Goal: Task Accomplishment & Management: Manage account settings

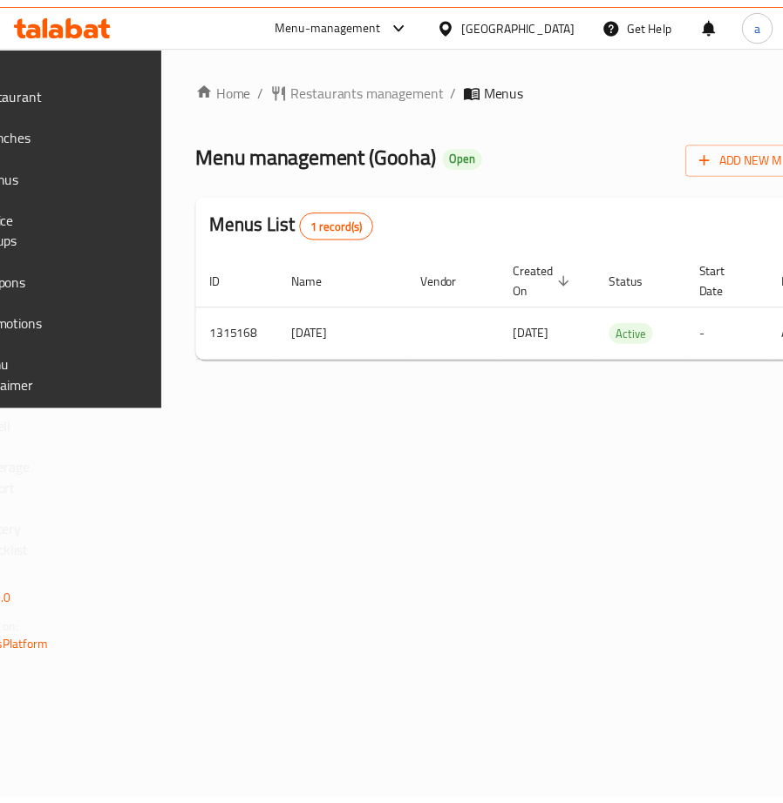
scroll to position [0, 339]
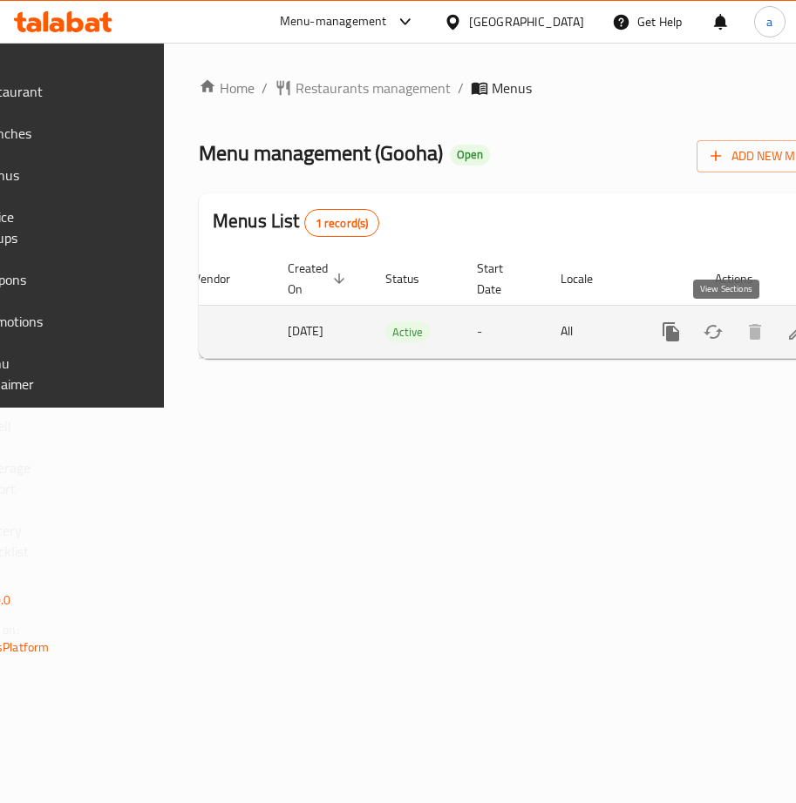
click at [789, 334] on icon "enhanced table" at bounding box center [797, 332] width 16 height 16
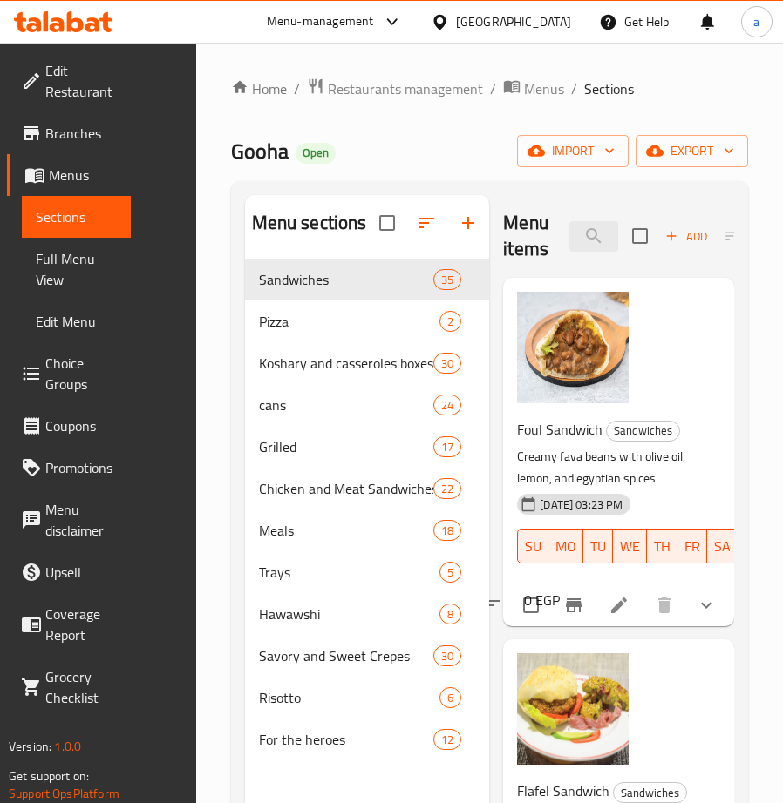
click at [92, 392] on span "Choice Groups" at bounding box center [80, 374] width 71 height 42
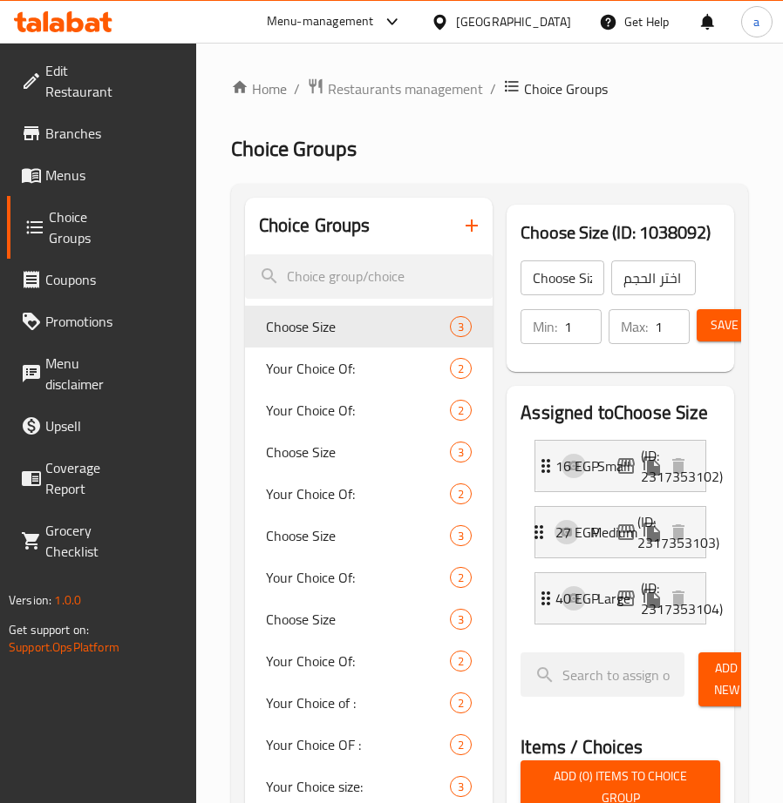
click at [493, 148] on h2 "Choice Groups" at bounding box center [490, 149] width 518 height 28
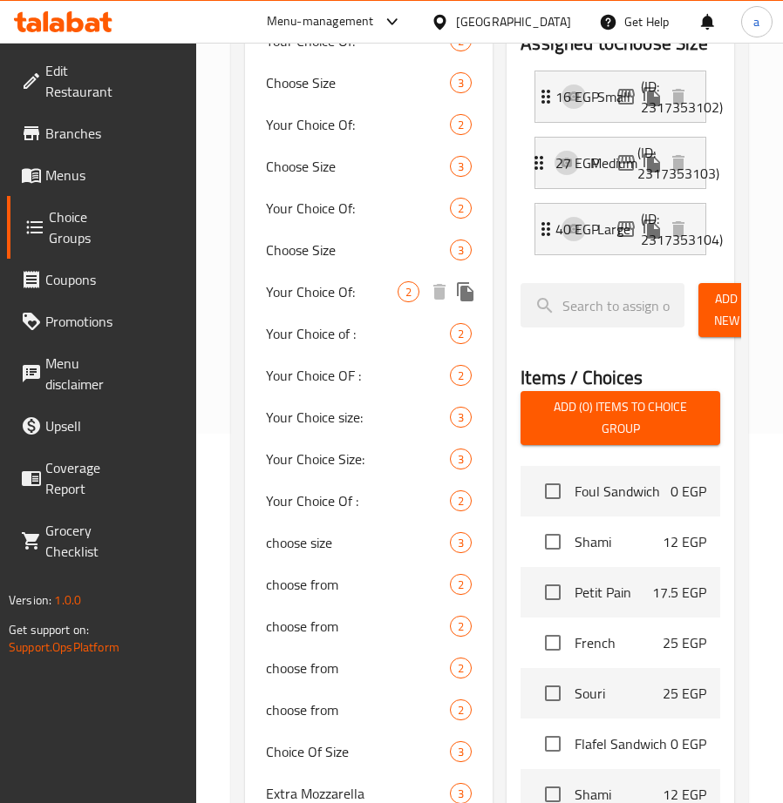
scroll to position [436, 0]
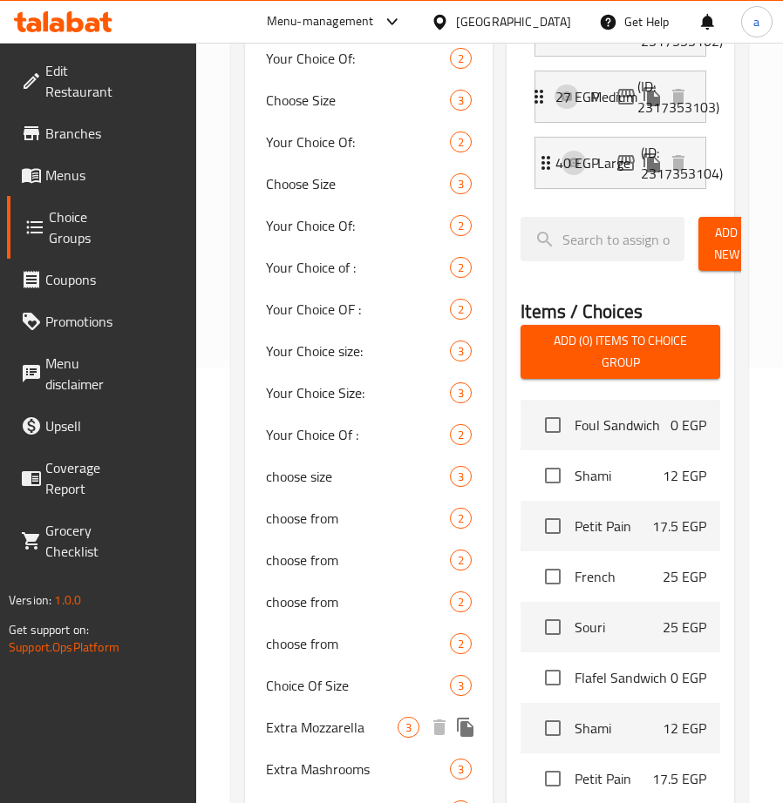
click at [340, 728] on span "Extra Mozzarella" at bounding box center [332, 727] width 132 height 21
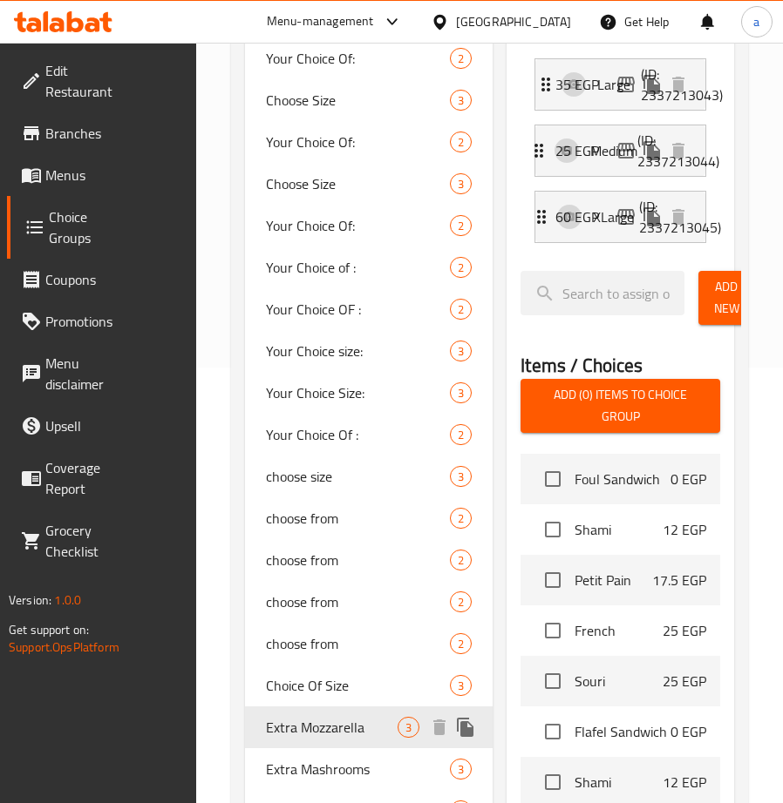
type input "Extra Mozzarella"
type input "إضافة موتزاريلا"
type input "0"
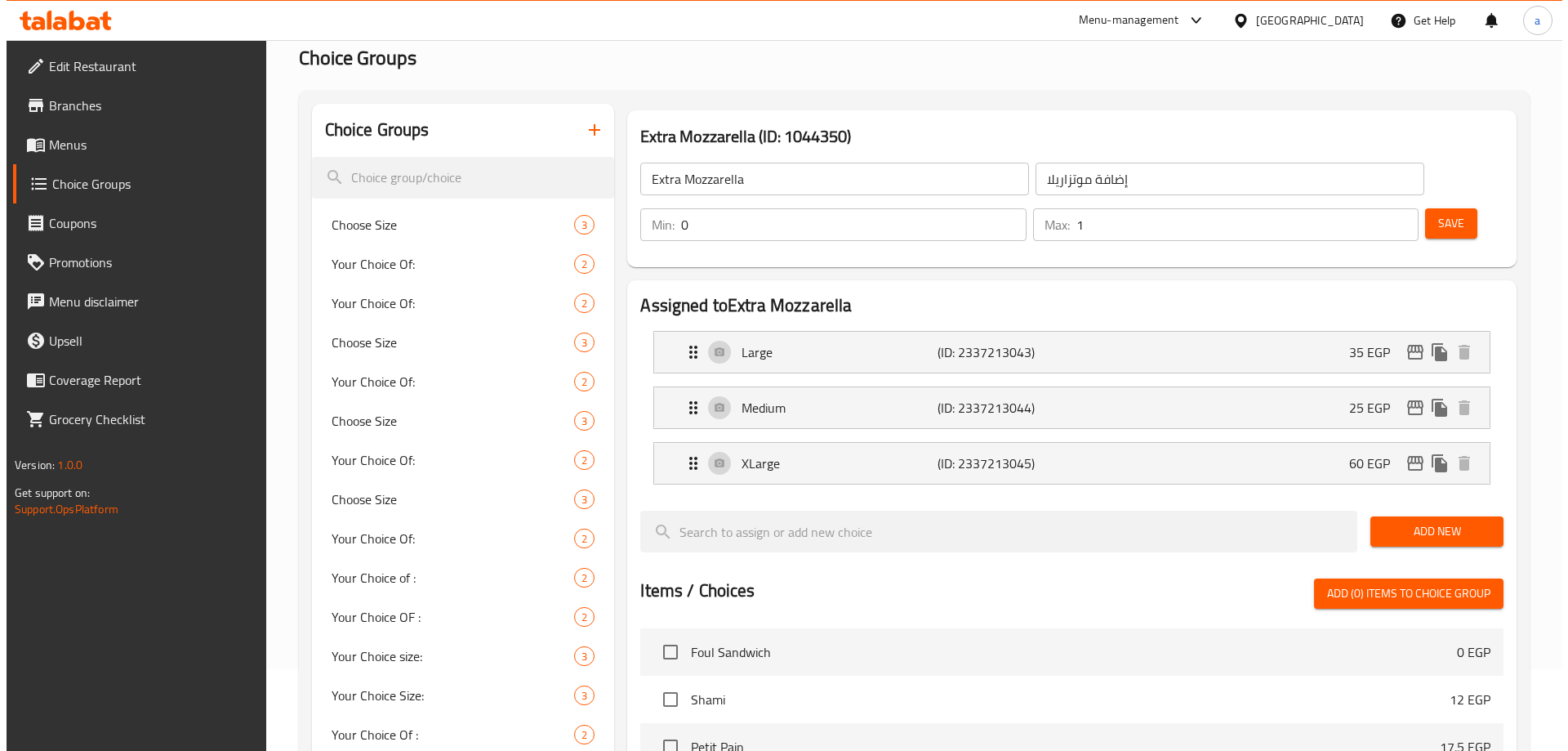
scroll to position [0, 0]
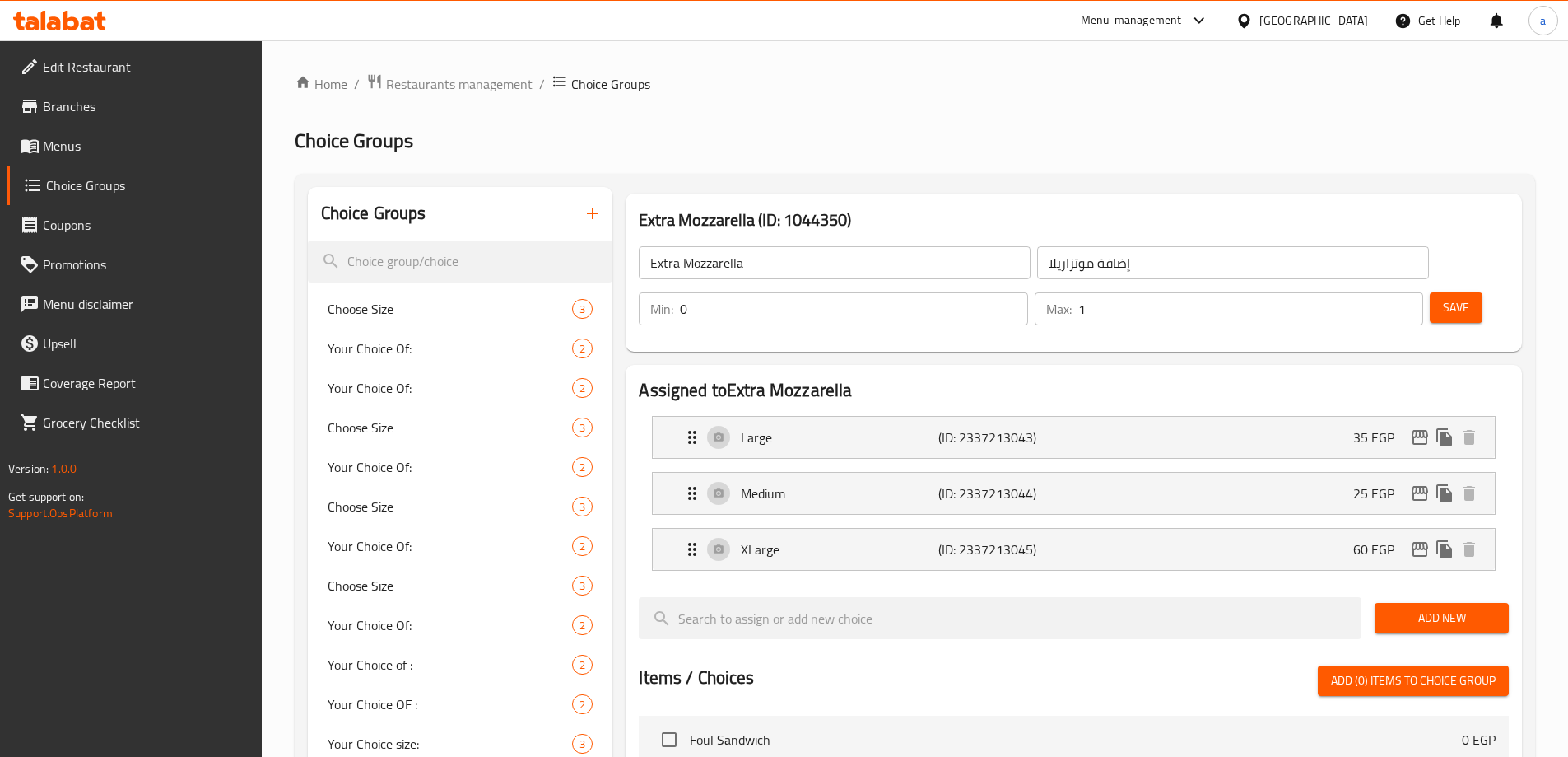
click at [751, 152] on h2 "Choice Groups" at bounding box center [914, 141] width 1240 height 26
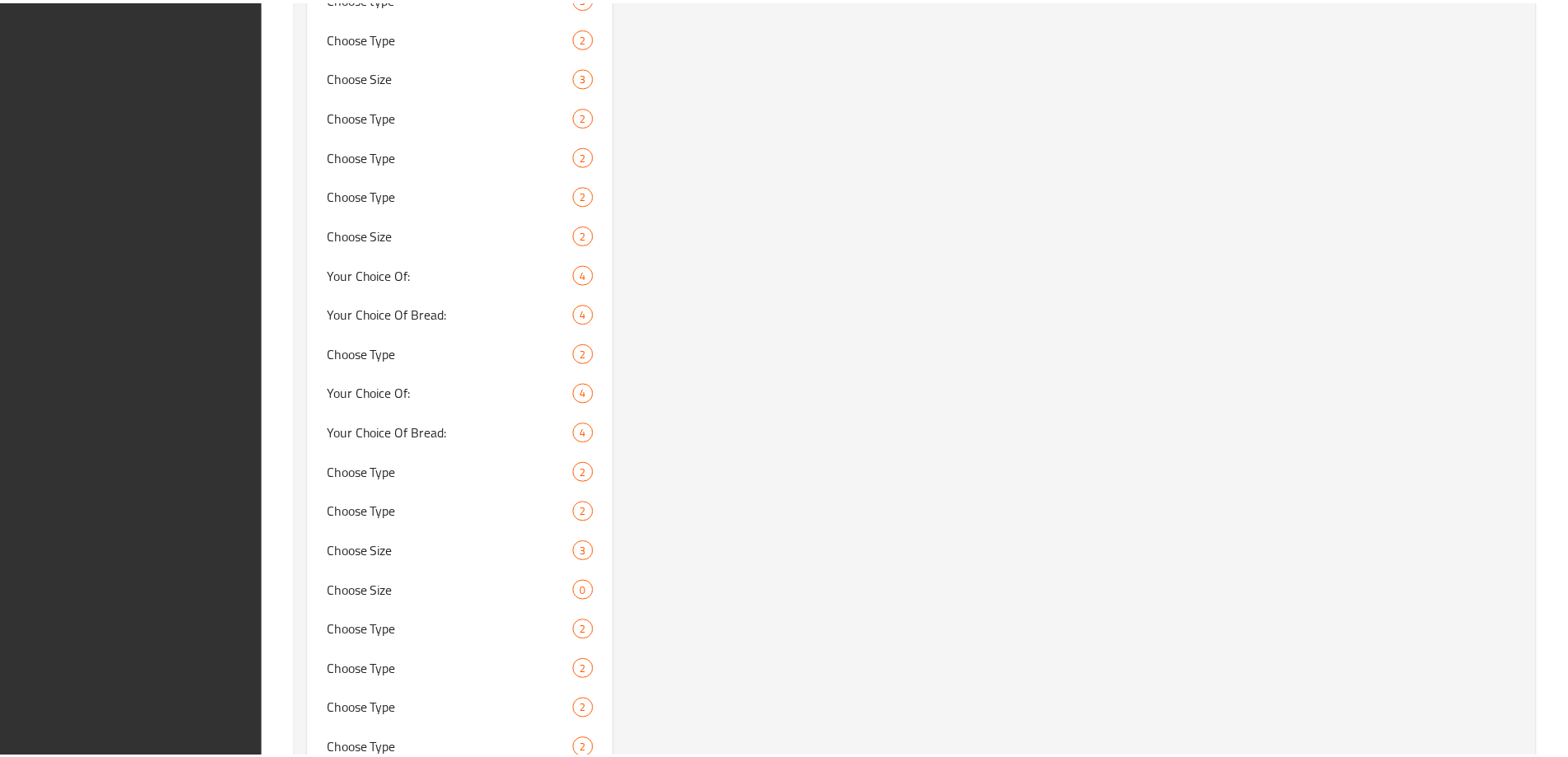
scroll to position [2155, 0]
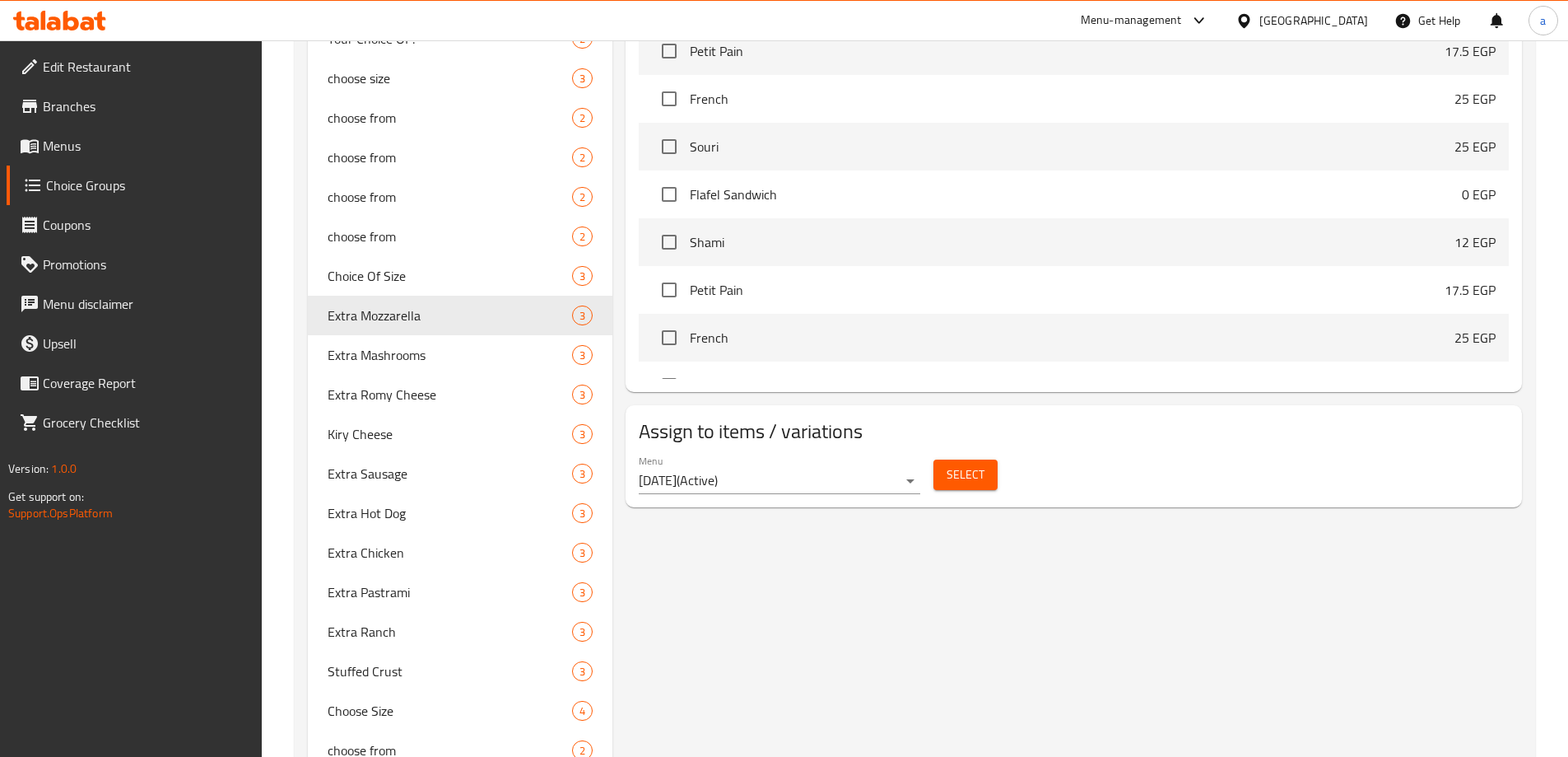
scroll to position [754, 0]
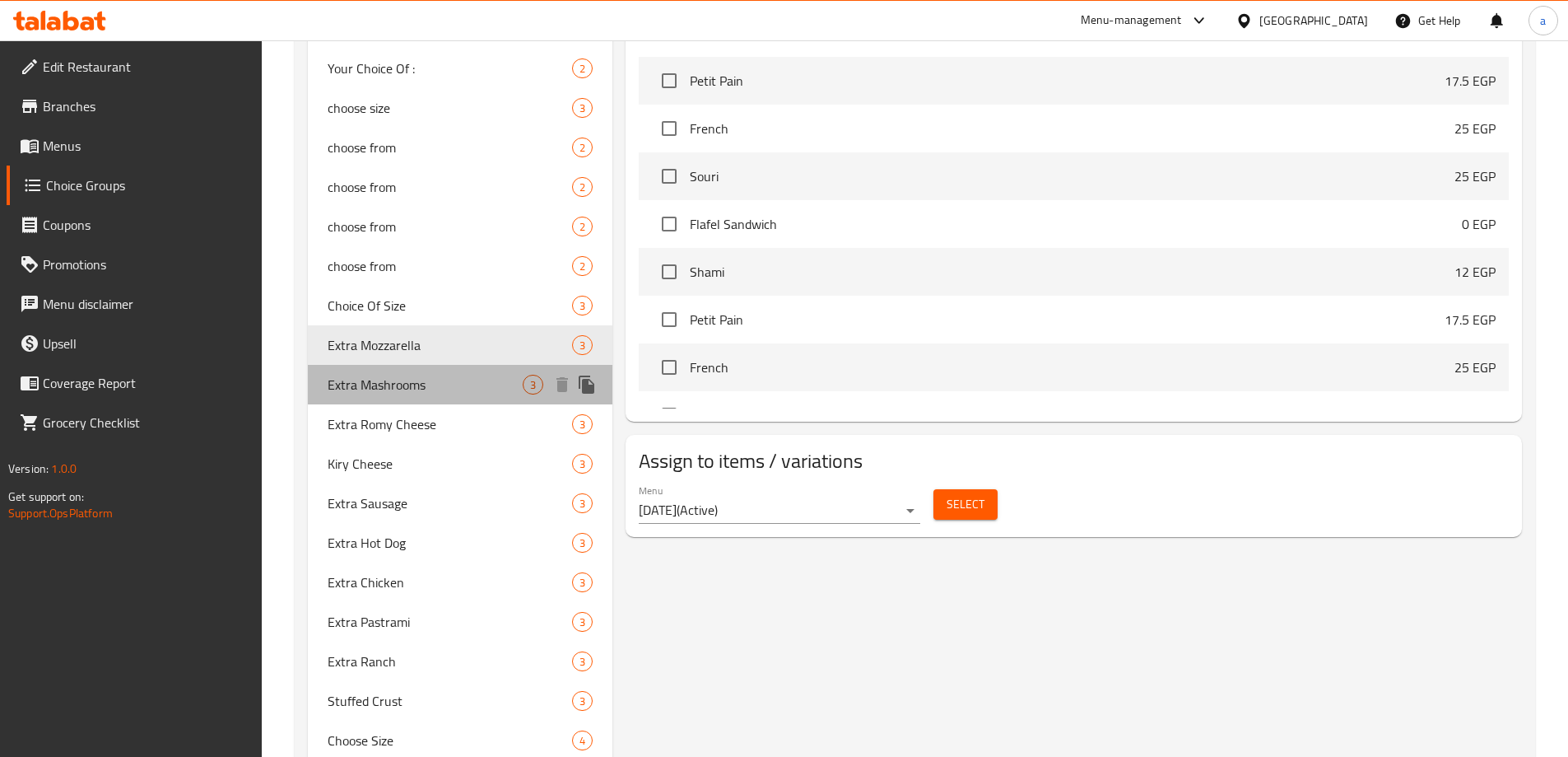
click at [409, 389] on span "Extra Mashrooms" at bounding box center [425, 385] width 196 height 20
type input "Extra Mashrooms"
type input "اضافة مشروم"
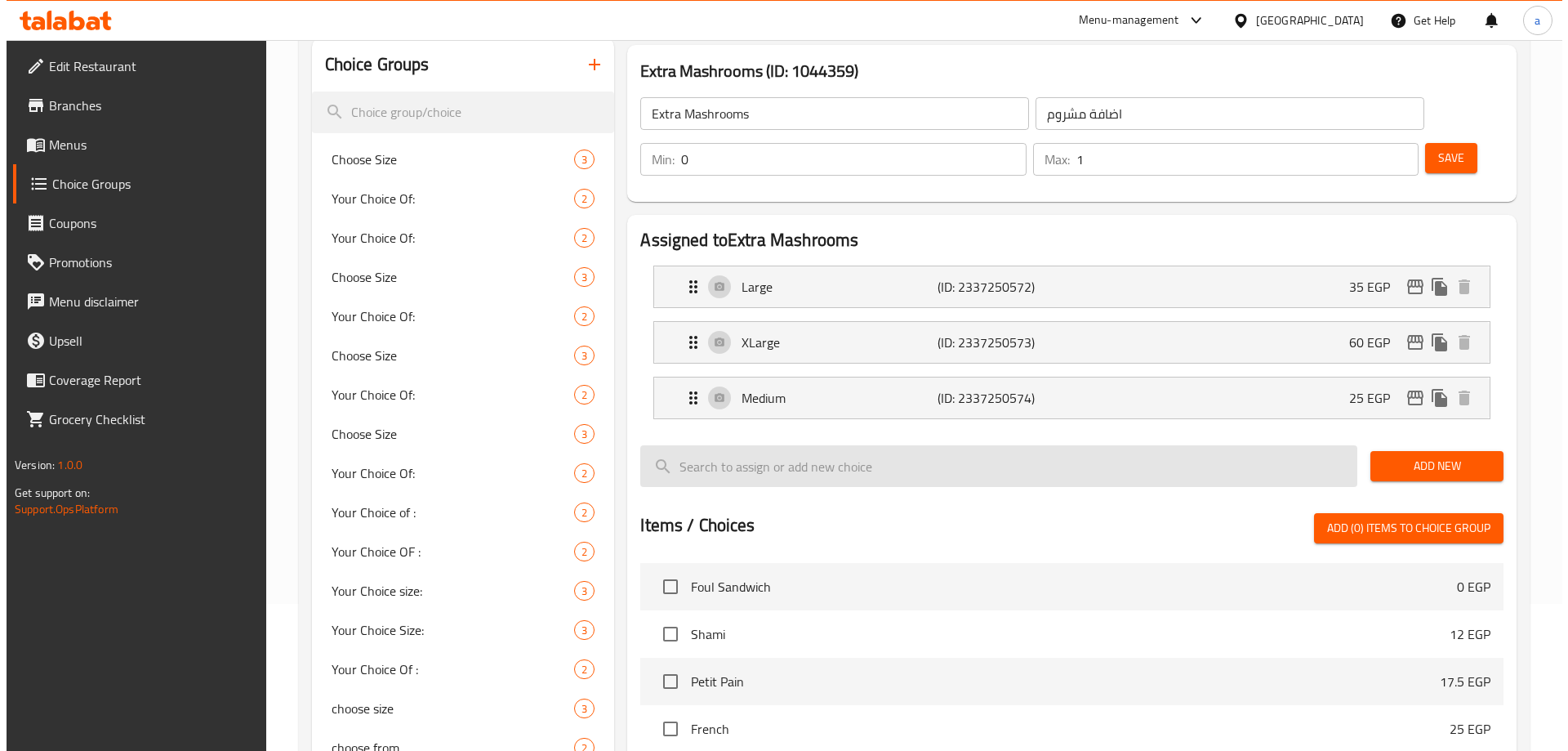
scroll to position [0, 0]
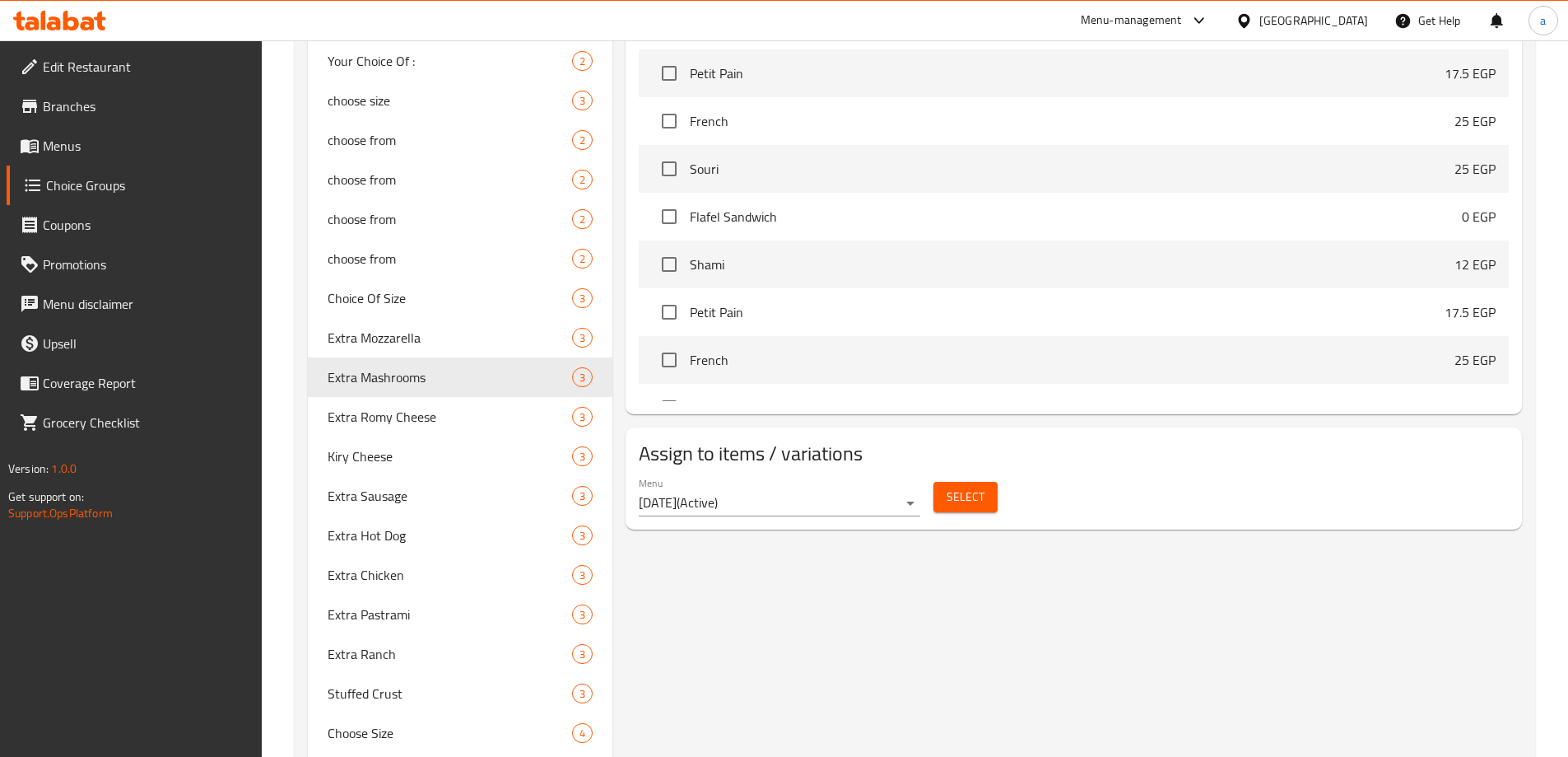
scroll to position [754, 0]
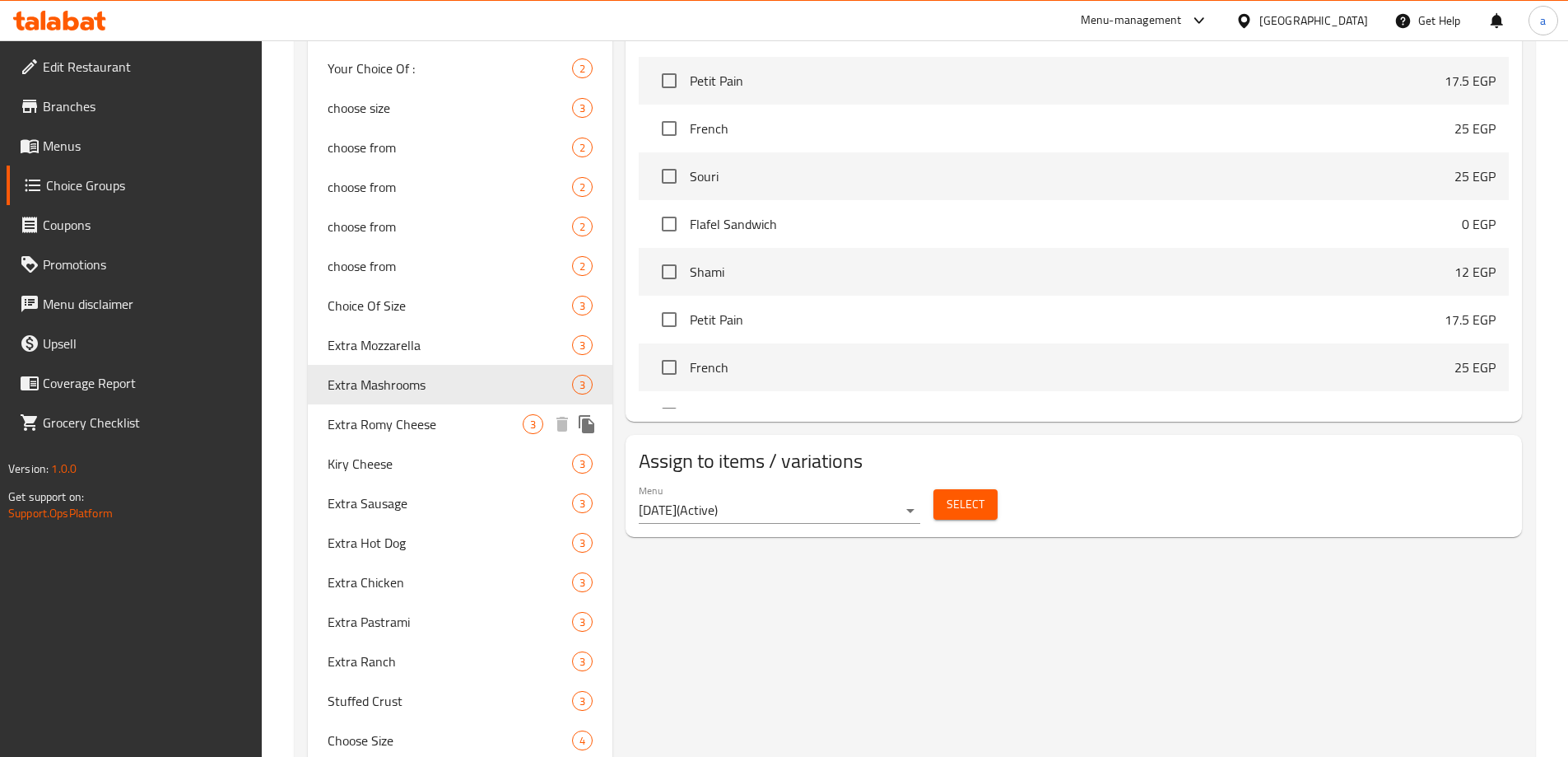
click at [417, 438] on div "Extra Romy Cheese 3" at bounding box center [460, 424] width 305 height 40
type input "Extra Romy Cheese"
type input "اضافة [PERSON_NAME]"
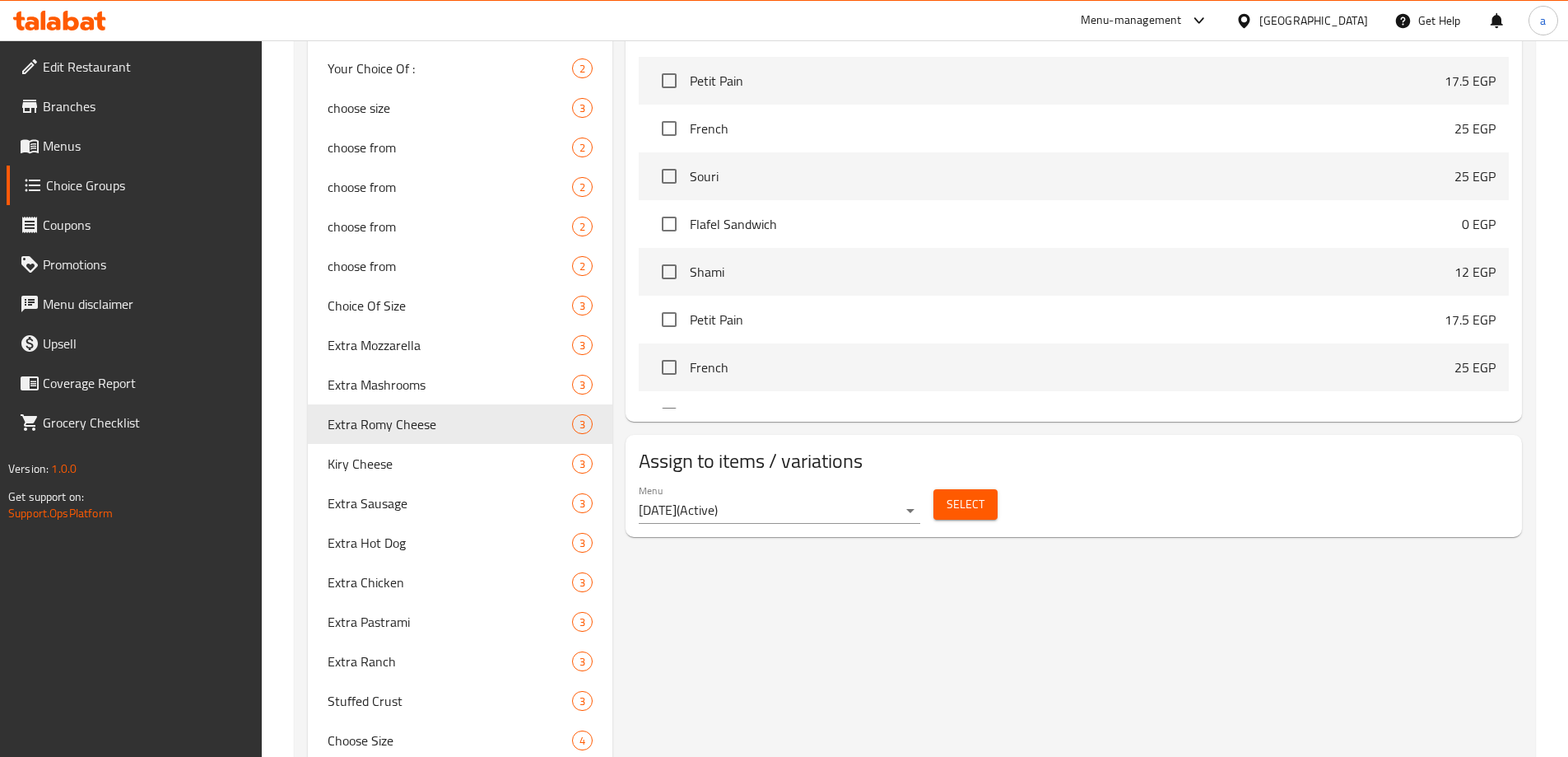
click at [751, 555] on div "Extra Romy Cheese (ID: 1044361) Extra Romy Cheese ​ اضافة جبنه رومي ​ Min: 0 ​ …" at bounding box center [1070, 772] width 916 height 2678
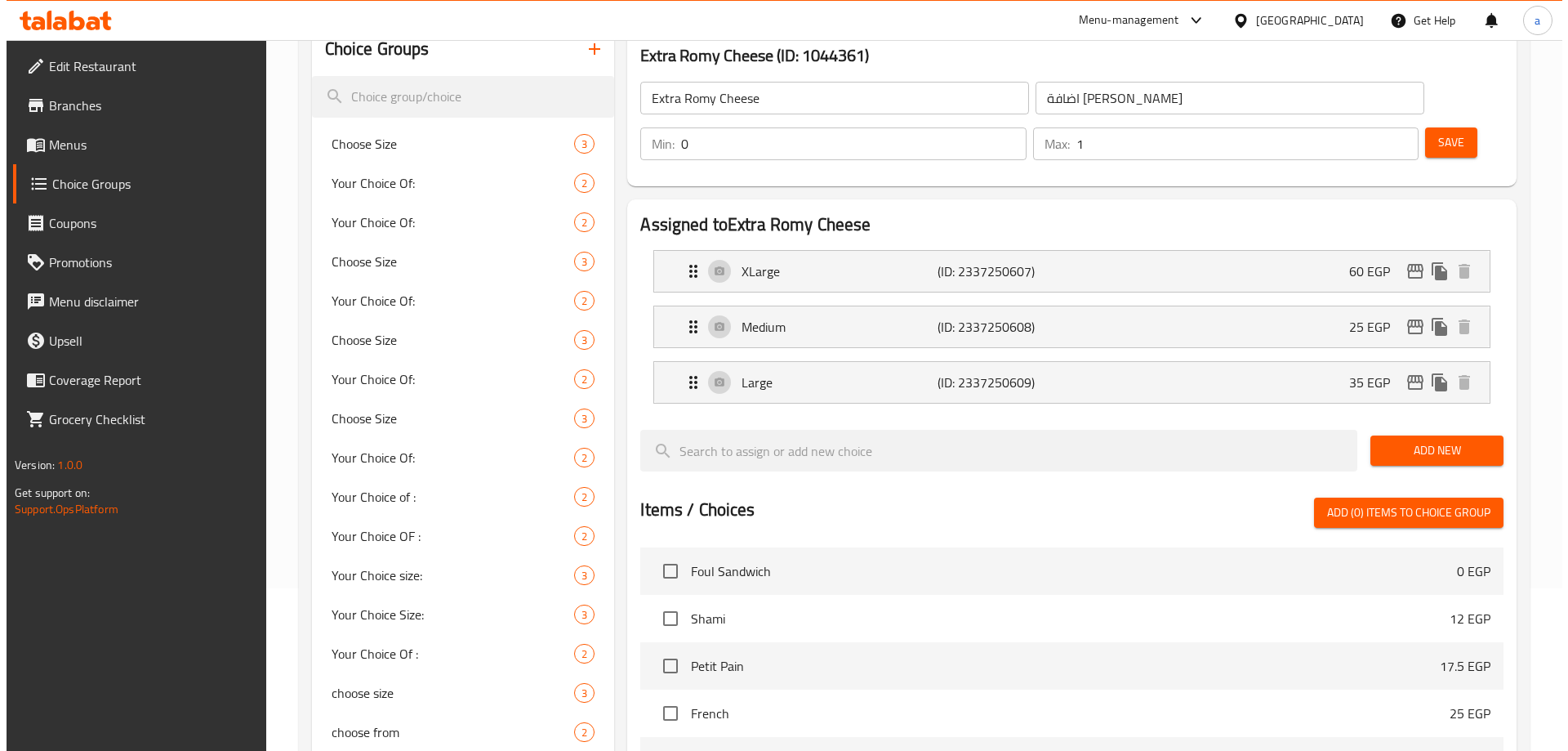
scroll to position [0, 0]
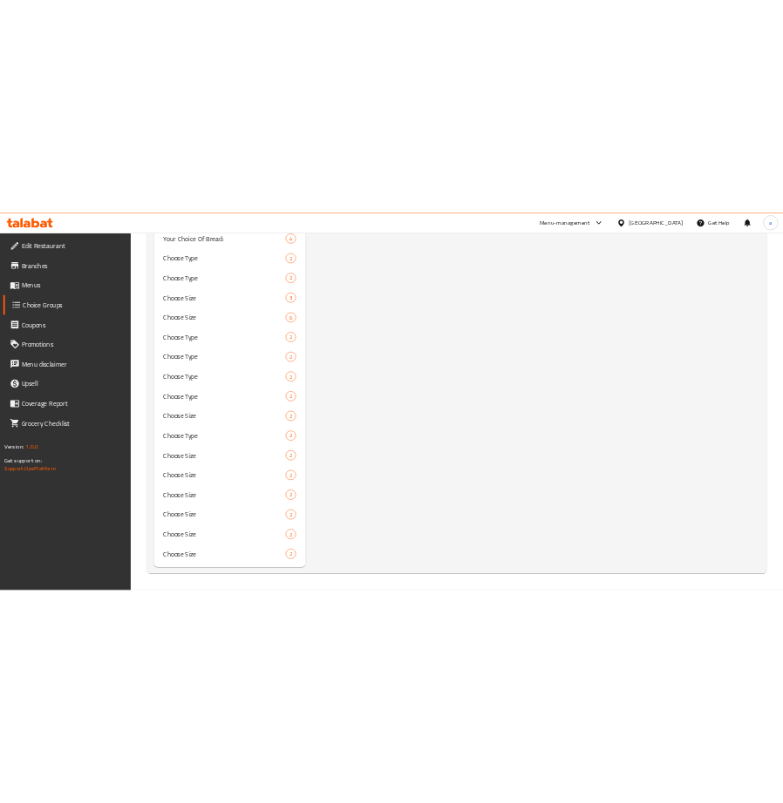
scroll to position [2277, 0]
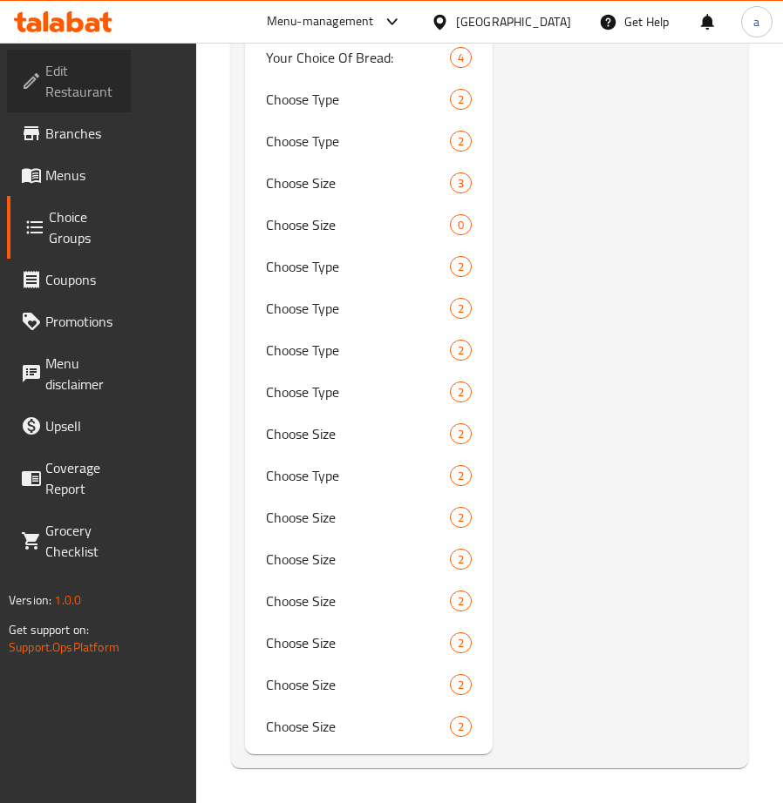
click at [87, 93] on span "Edit Restaurant" at bounding box center [80, 81] width 71 height 42
